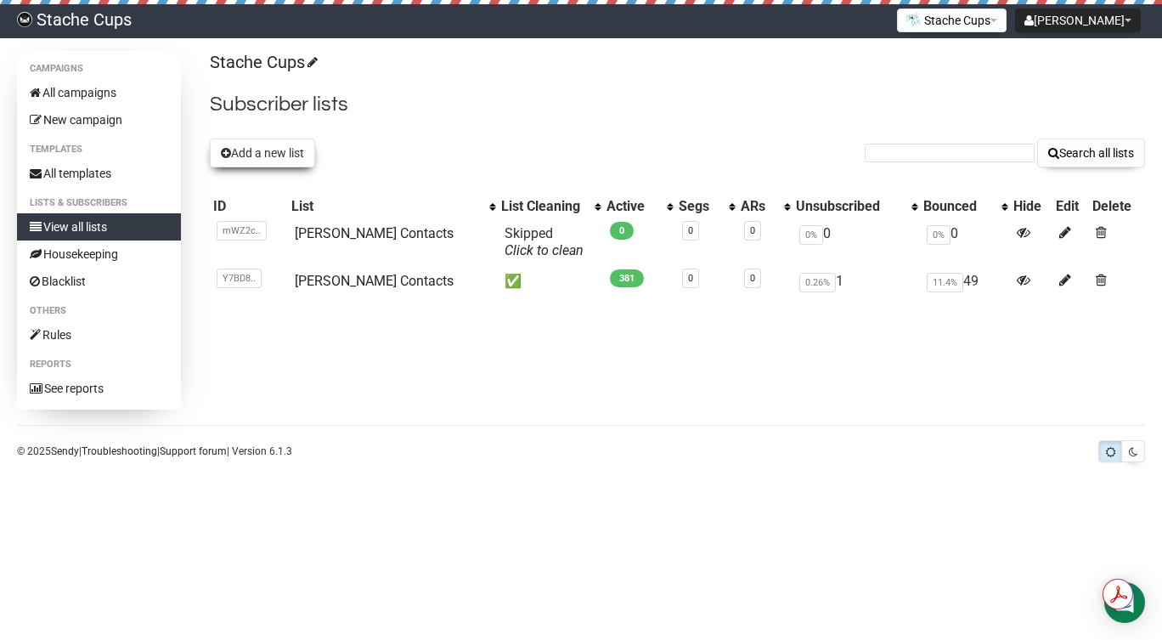
click at [261, 156] on button "Add a new list" at bounding box center [262, 152] width 105 height 29
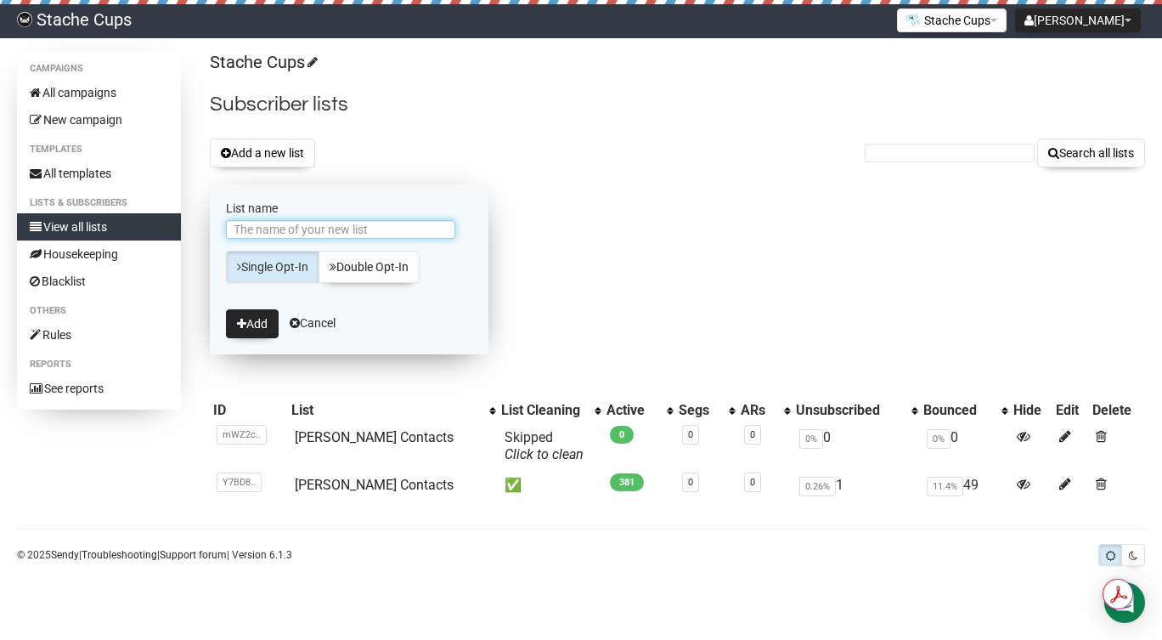
type input "N"
type input "Philly Section"
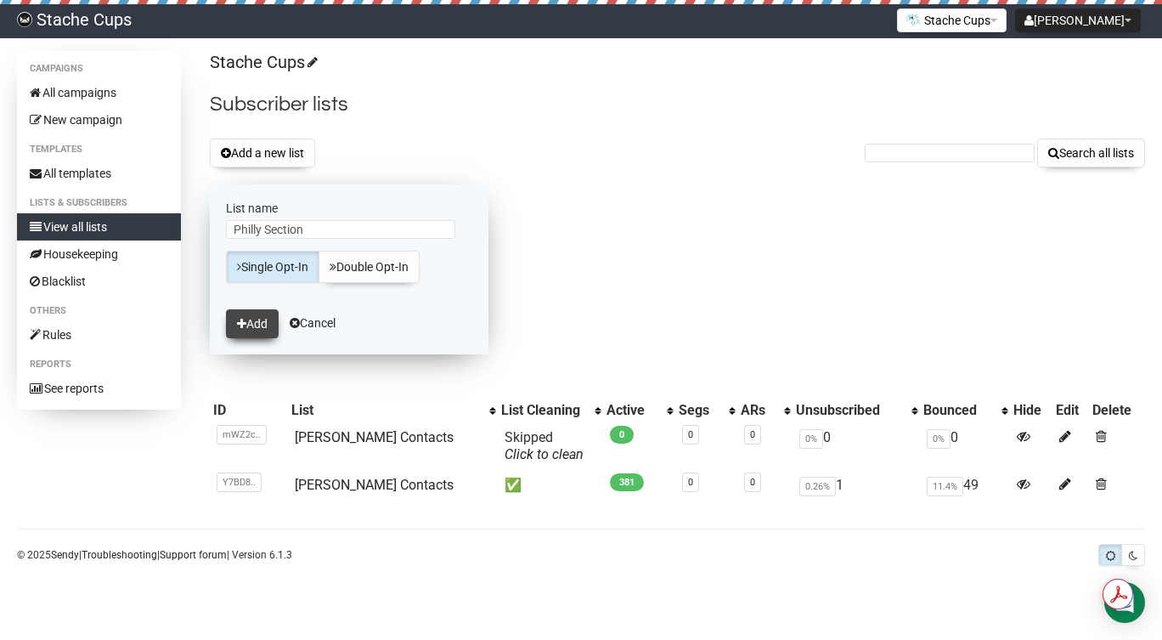
click at [251, 319] on button "Add" at bounding box center [252, 323] width 53 height 29
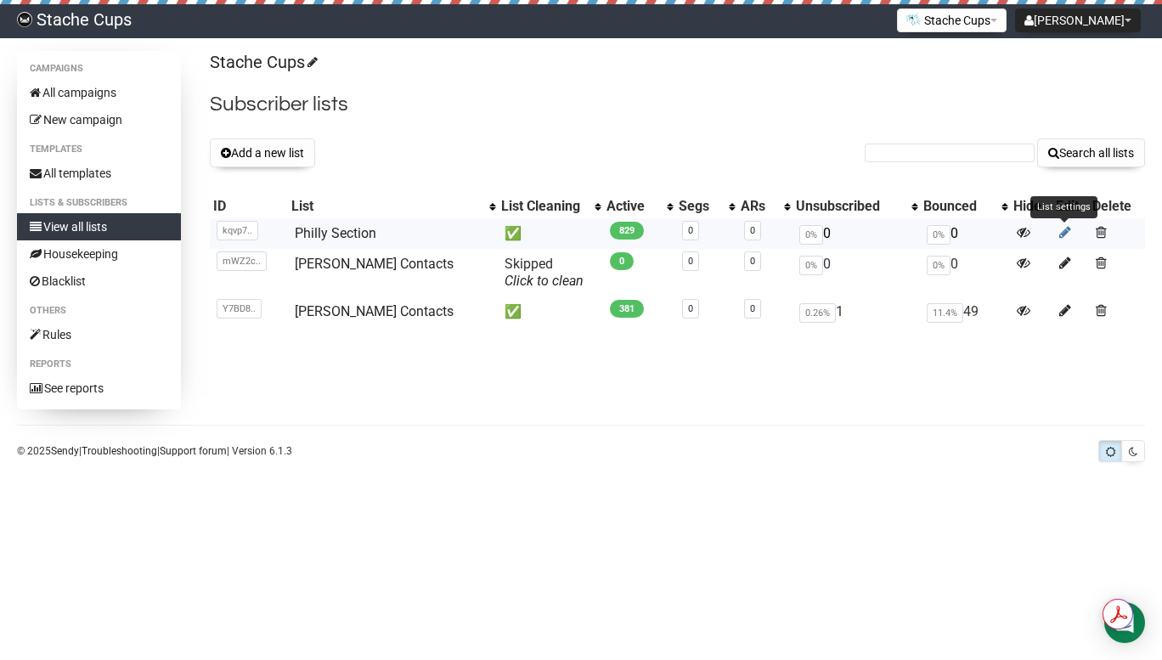
click at [1068, 228] on icon at bounding box center [1065, 232] width 12 height 14
click at [1097, 233] on span at bounding box center [1101, 232] width 11 height 14
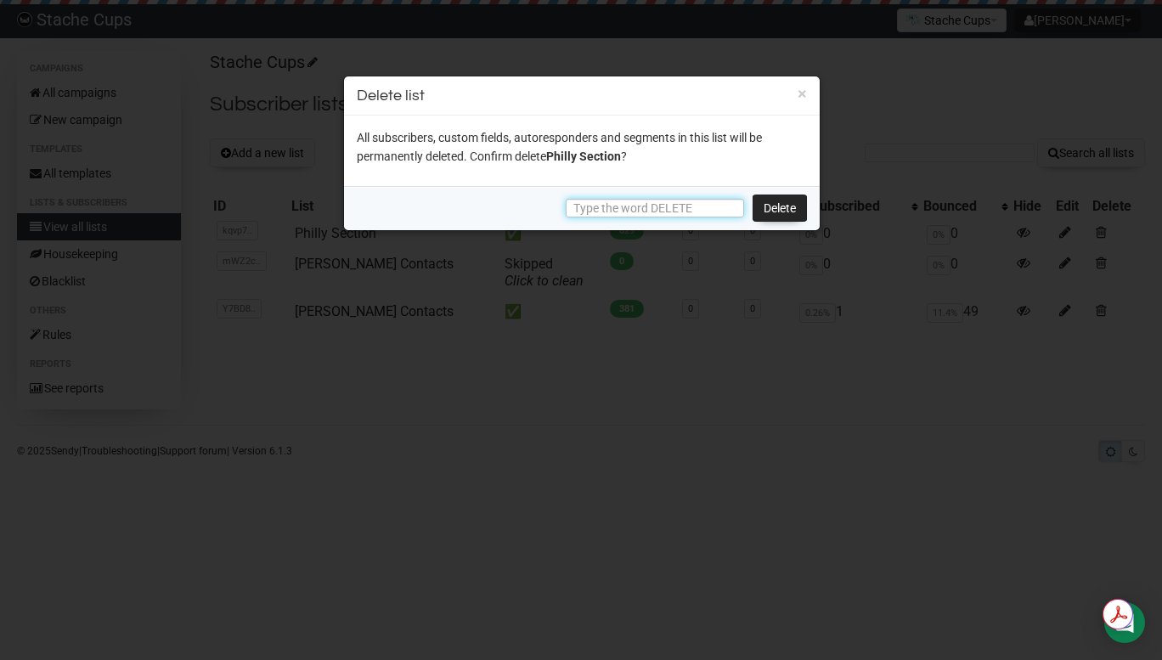
click at [654, 210] on input "text" at bounding box center [655, 208] width 178 height 19
click at [635, 402] on div at bounding box center [581, 330] width 1162 height 660
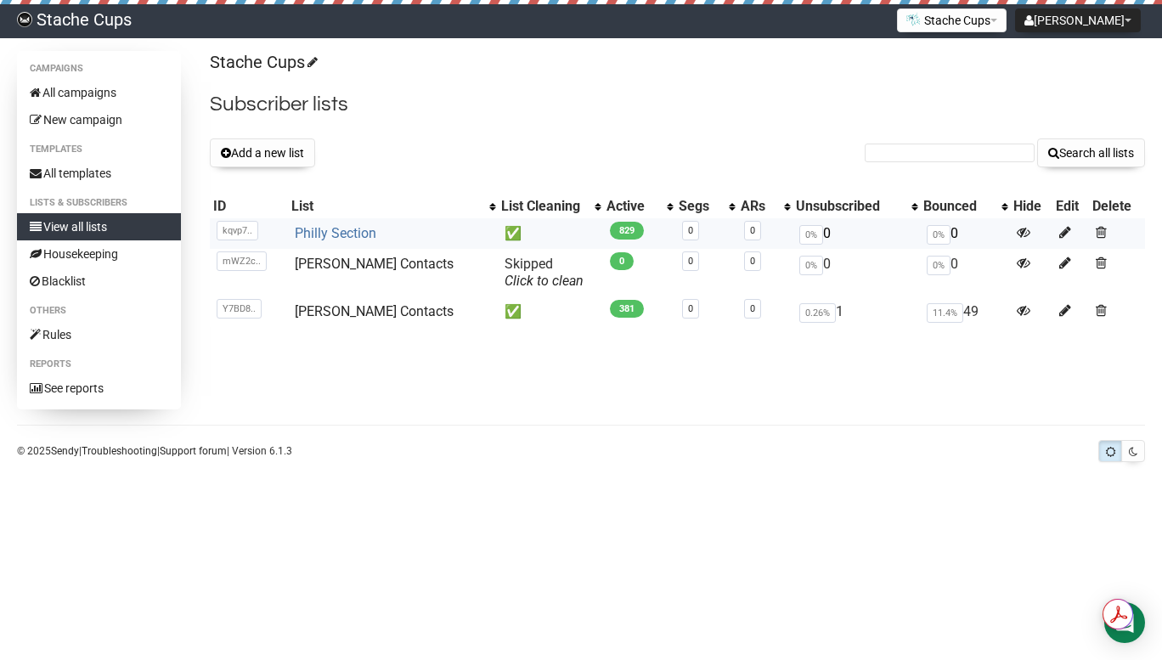
click at [335, 233] on link "Philly Section" at bounding box center [336, 233] width 82 height 16
click at [1096, 234] on span at bounding box center [1101, 232] width 11 height 14
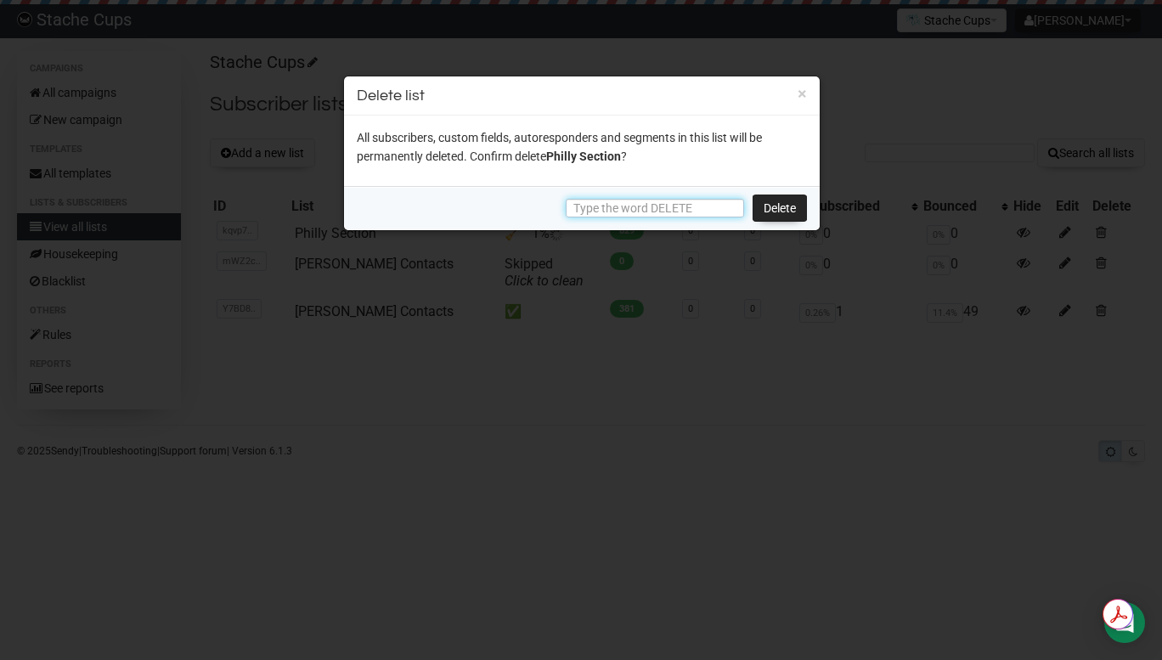
click at [685, 210] on input "text" at bounding box center [655, 208] width 178 height 19
type input "DELETE"
click at [769, 209] on link "Delete" at bounding box center [779, 207] width 54 height 27
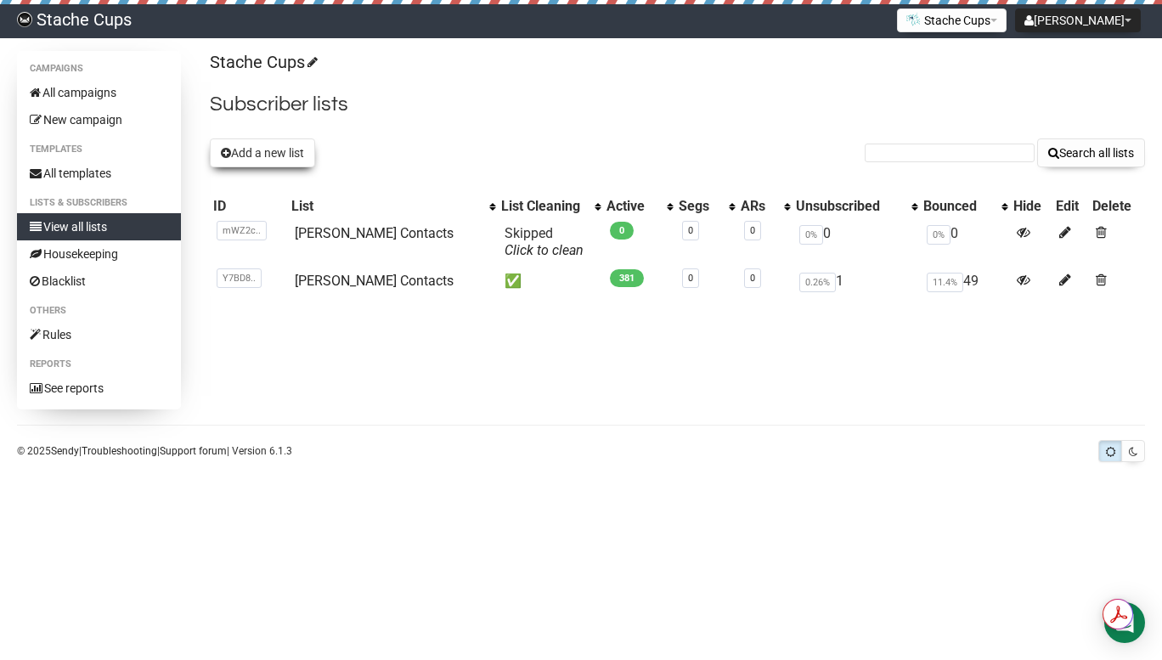
click at [263, 151] on button "Add a new list" at bounding box center [262, 152] width 105 height 29
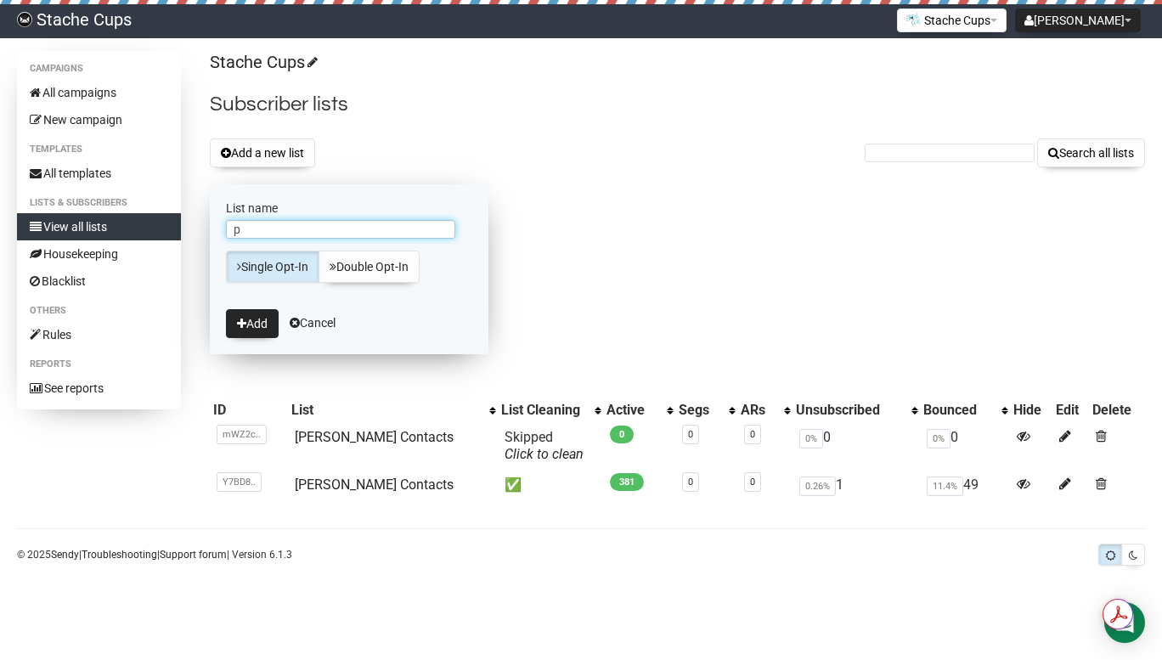
type input "Philly Section"
click at [251, 324] on button "Add" at bounding box center [252, 323] width 53 height 29
